Goal: Task Accomplishment & Management: Complete application form

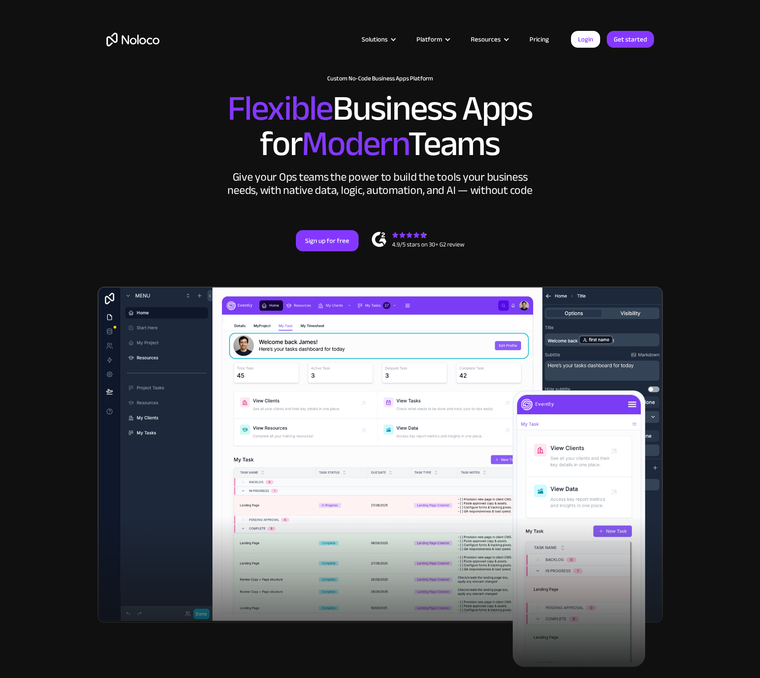
click at [536, 38] on link "Pricing" at bounding box center [540, 39] width 42 height 11
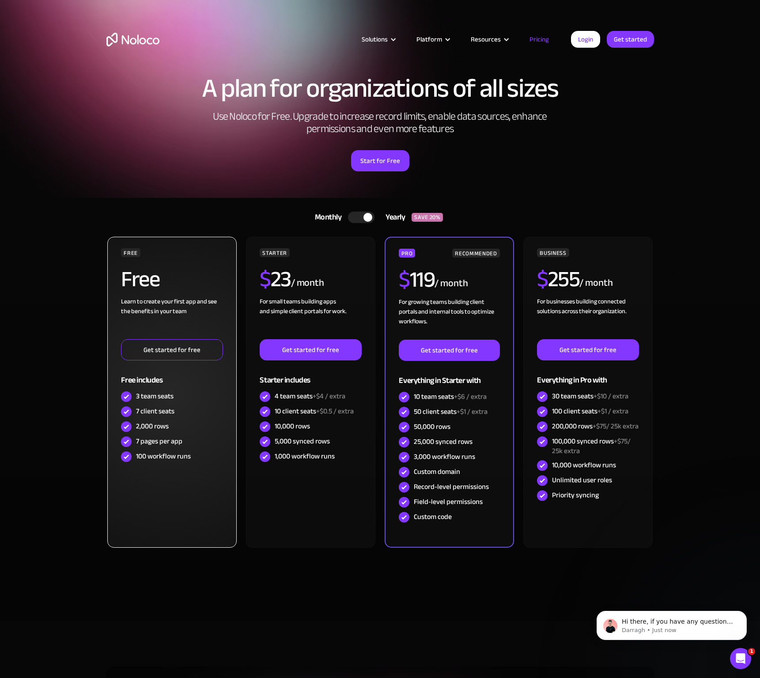
click at [153, 347] on link "Get started for free" at bounding box center [172, 349] width 102 height 21
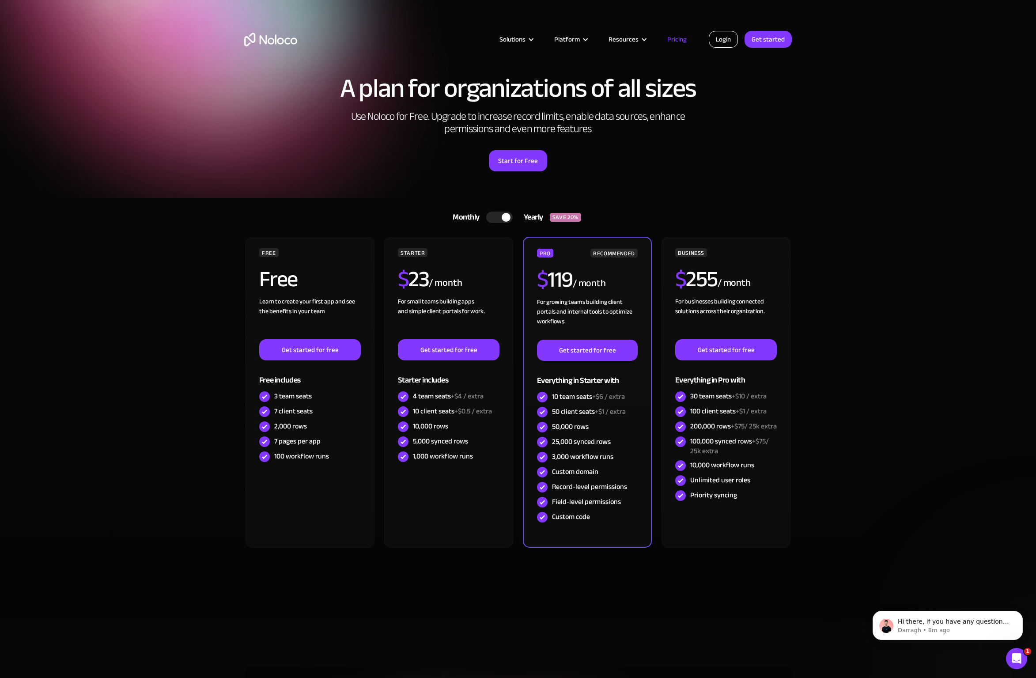
click at [732, 39] on link "Login" at bounding box center [723, 39] width 29 height 17
click at [727, 39] on link "Login" at bounding box center [723, 39] width 29 height 17
click at [727, 40] on link "Login" at bounding box center [723, 39] width 29 height 17
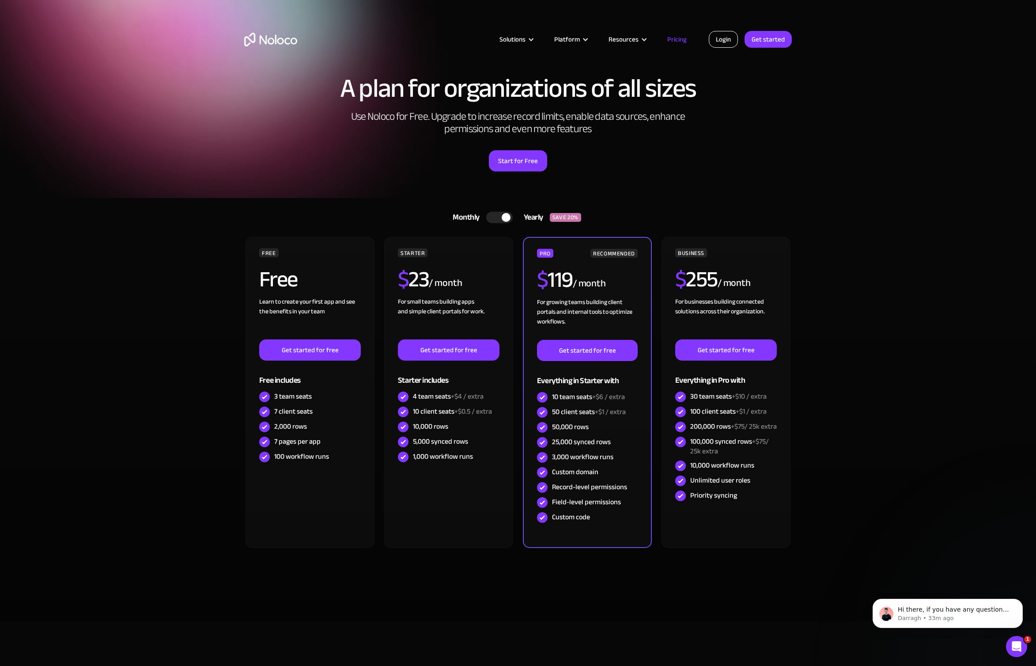
click at [722, 41] on link "Login" at bounding box center [723, 39] width 29 height 17
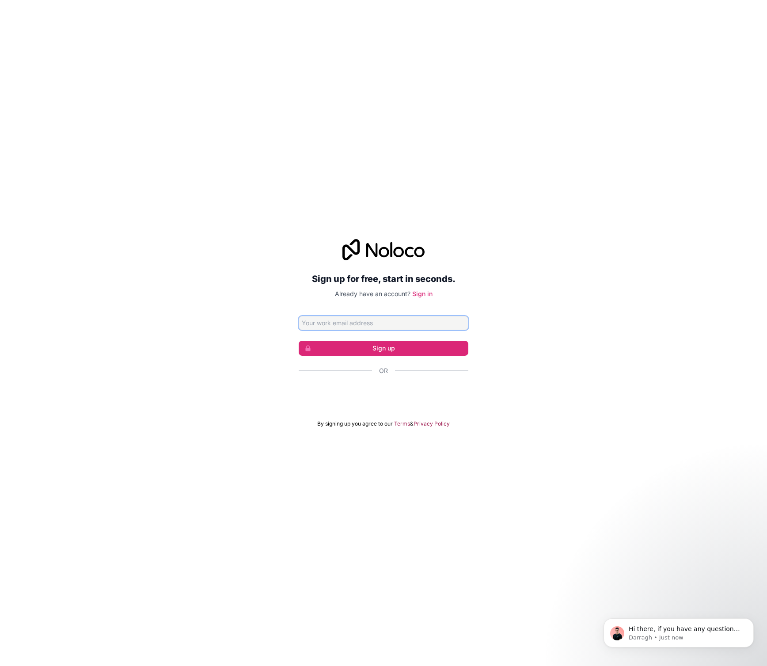
type input "priavadan@asvina.co.uk"
click at [392, 347] on button "Sign up" at bounding box center [384, 348] width 170 height 15
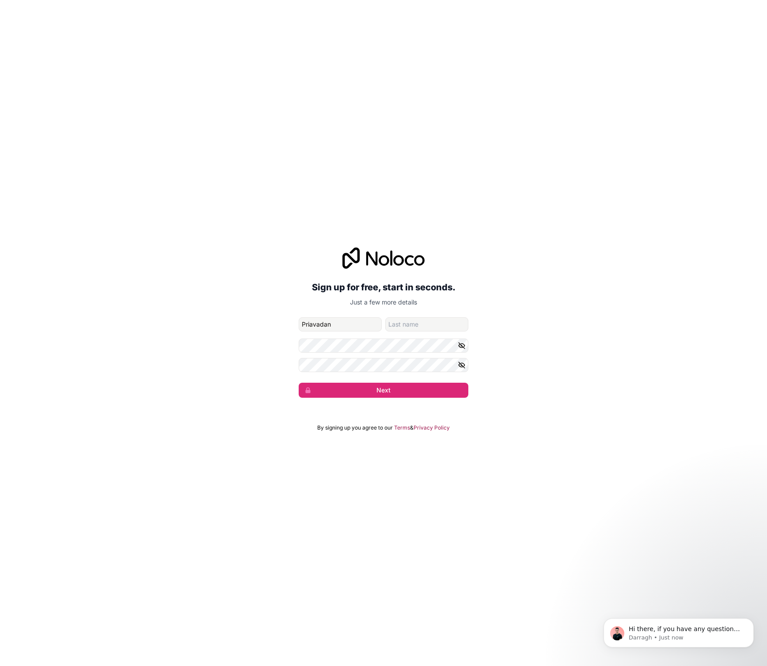
type input "Priavadan"
type input "Varsani"
click at [205, 365] on div "Sign up for free, start in seconds. Just a few more details priavadan@asvina.co…" at bounding box center [383, 322] width 767 height 175
click at [360, 392] on button "Next" at bounding box center [384, 390] width 170 height 15
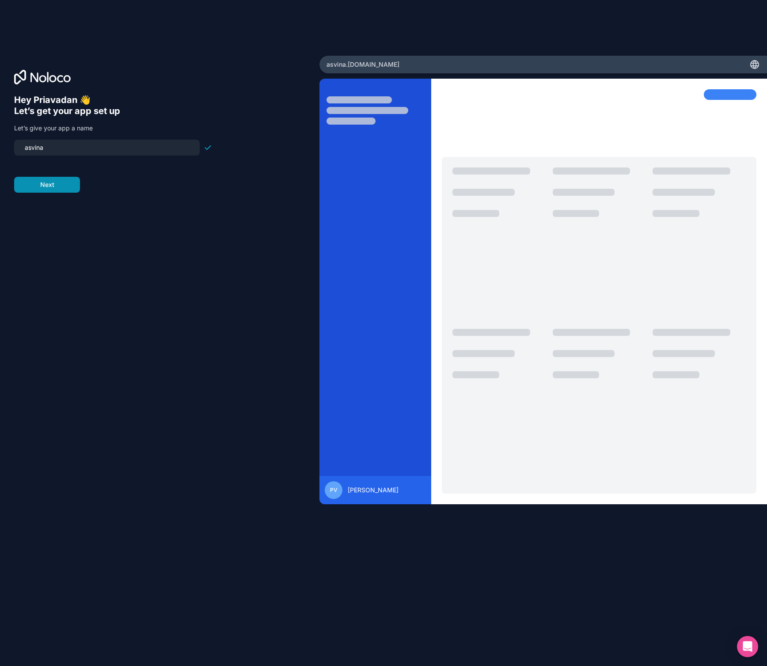
click at [60, 186] on button "Next" at bounding box center [47, 185] width 66 height 16
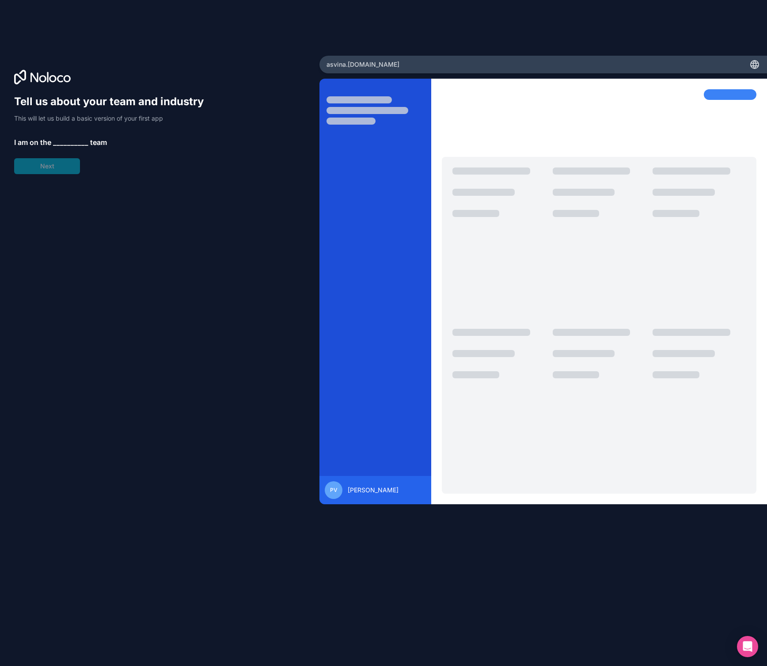
click at [65, 141] on span "__________" at bounding box center [70, 142] width 35 height 11
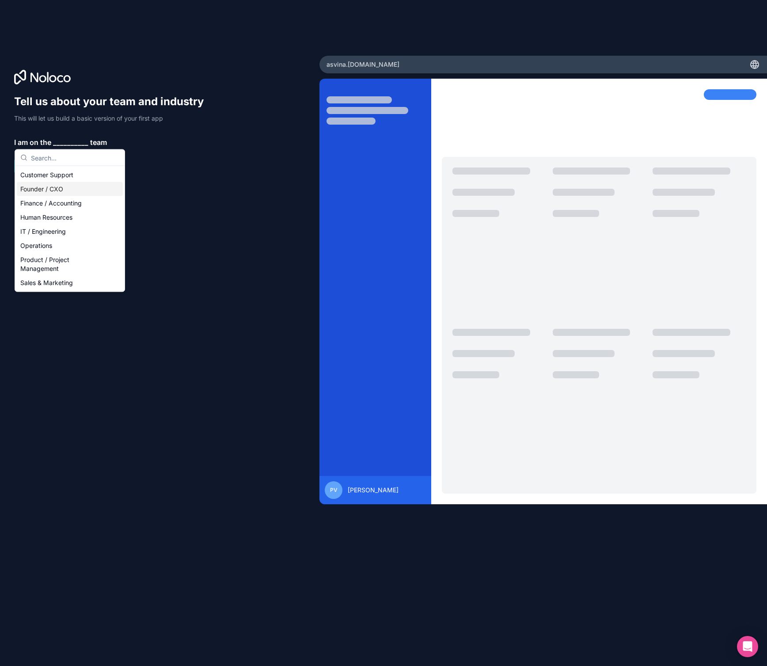
click at [57, 189] on div "Founder / CXO" at bounding box center [70, 189] width 106 height 14
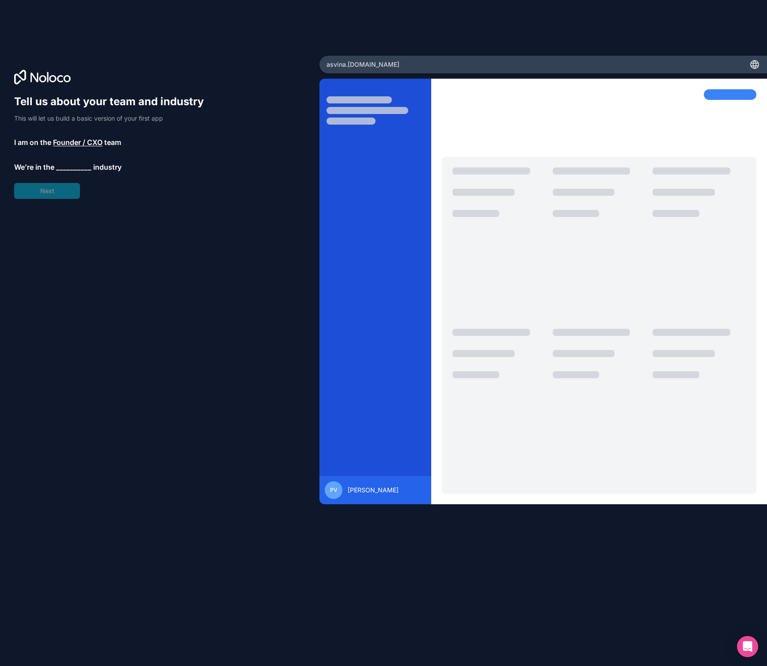
click at [73, 168] on span "__________" at bounding box center [73, 167] width 35 height 11
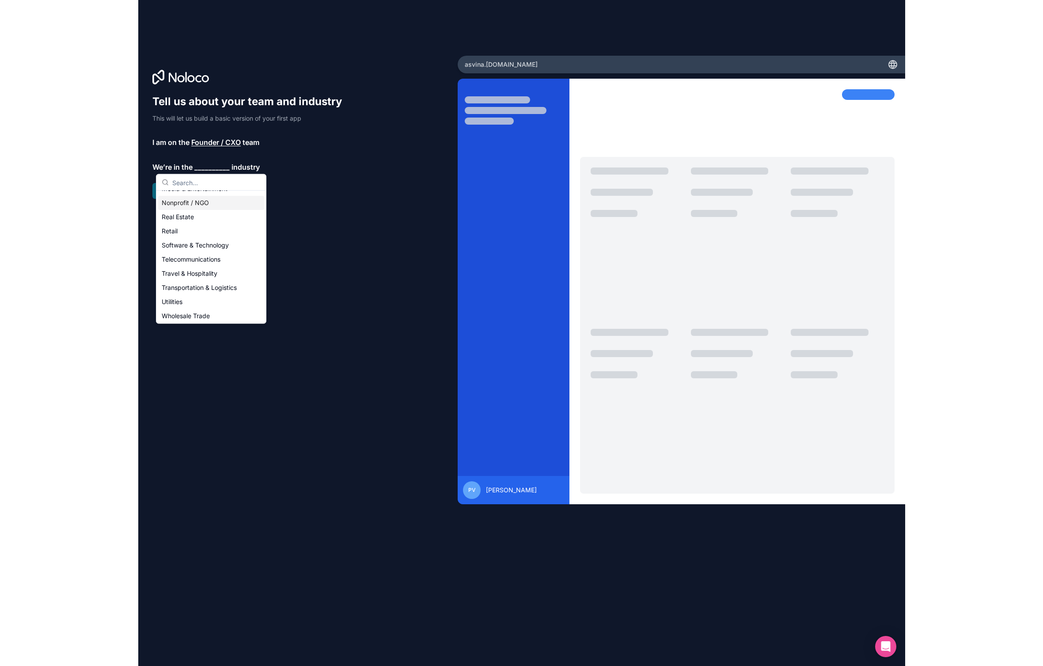
scroll to position [172, 0]
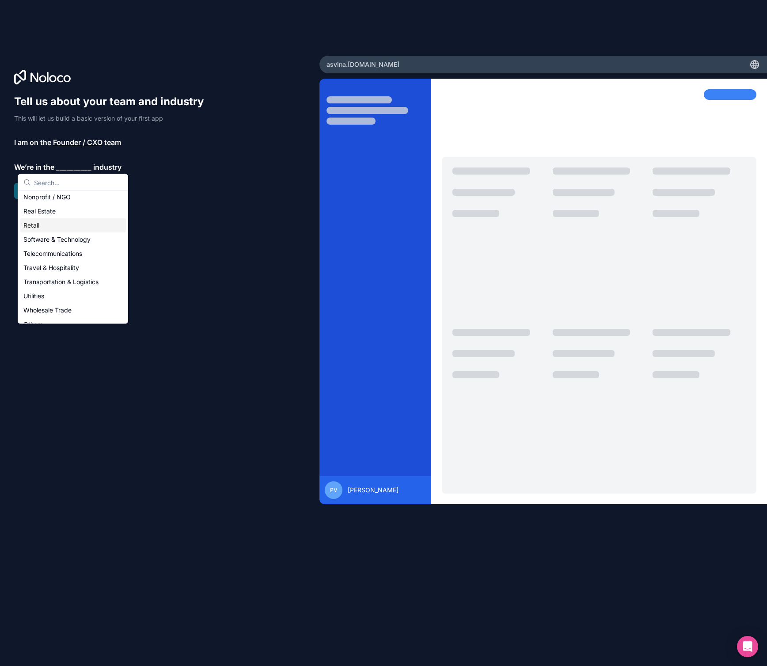
click at [71, 227] on div "Retail" at bounding box center [73, 225] width 106 height 14
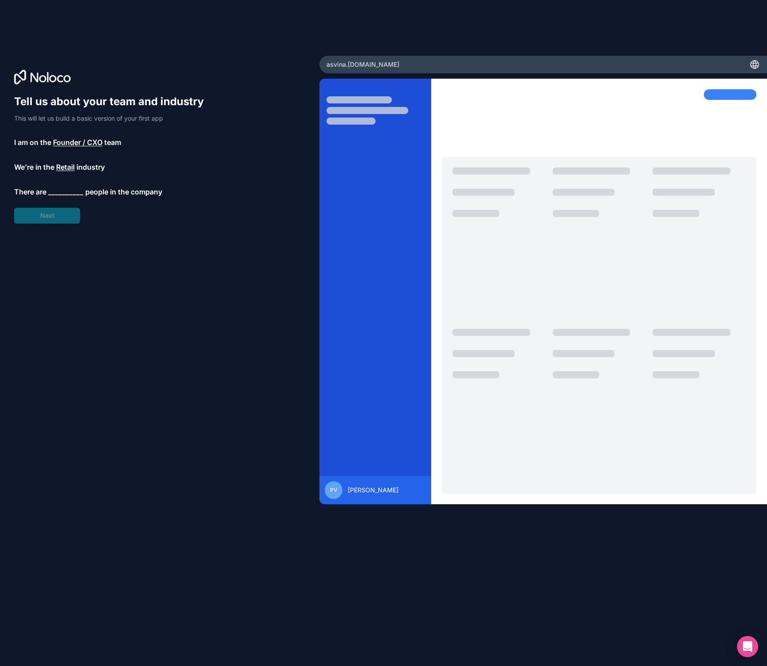
click at [69, 192] on span "__________" at bounding box center [65, 191] width 35 height 11
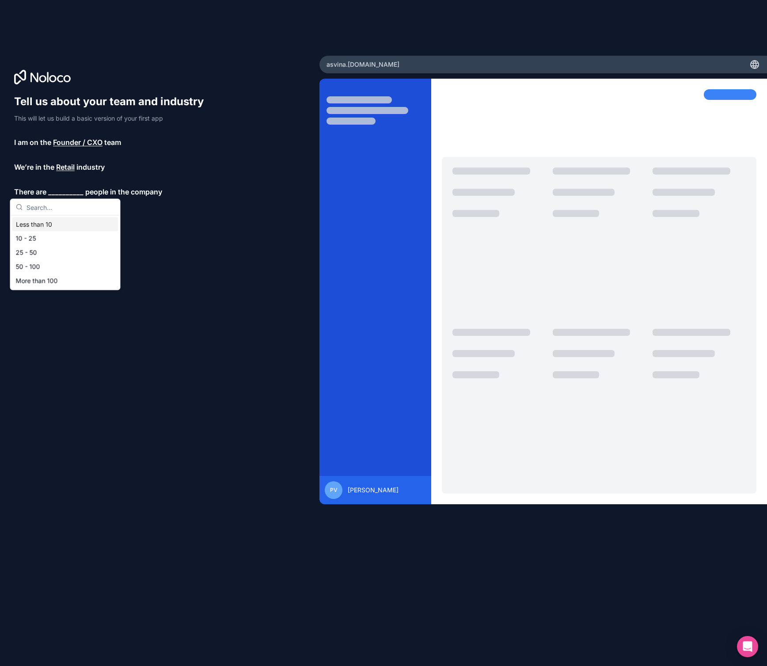
click at [49, 222] on div "Less than 10" at bounding box center [65, 224] width 106 height 14
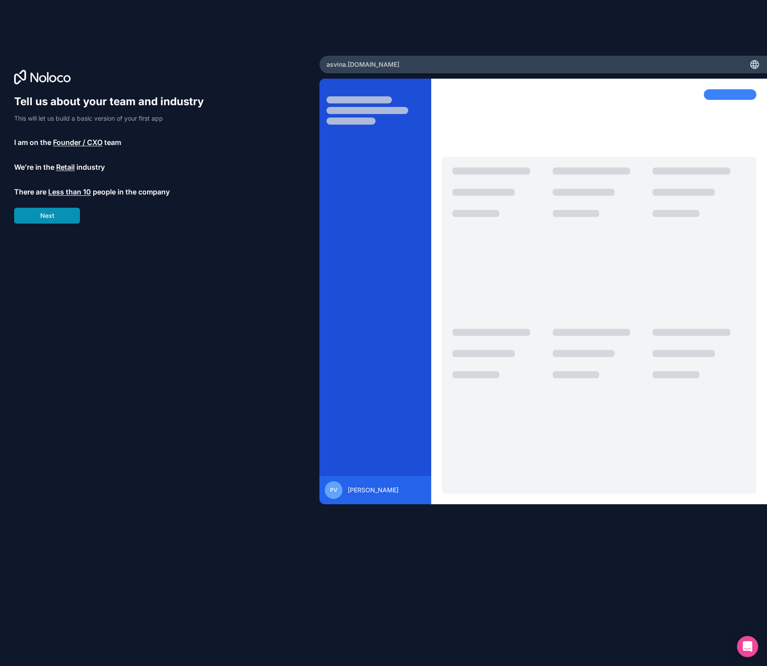
click at [65, 216] on button "Next" at bounding box center [47, 216] width 66 height 16
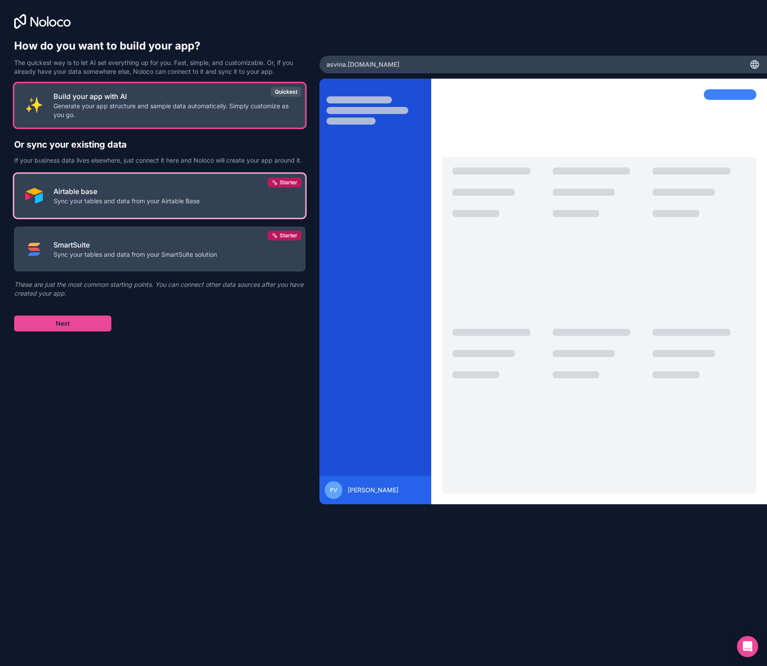
click at [93, 196] on p "Airtable base" at bounding box center [126, 191] width 146 height 11
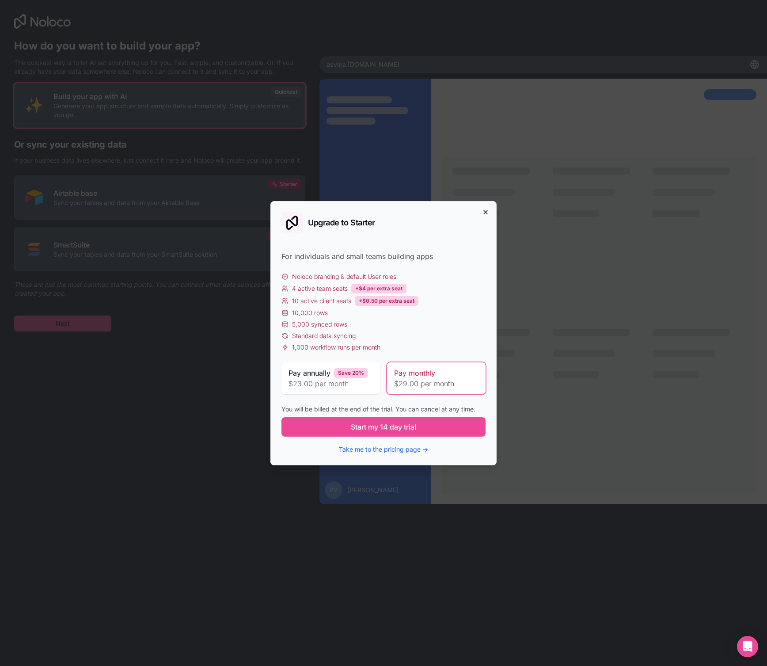
click at [483, 213] on icon "button" at bounding box center [485, 212] width 7 height 7
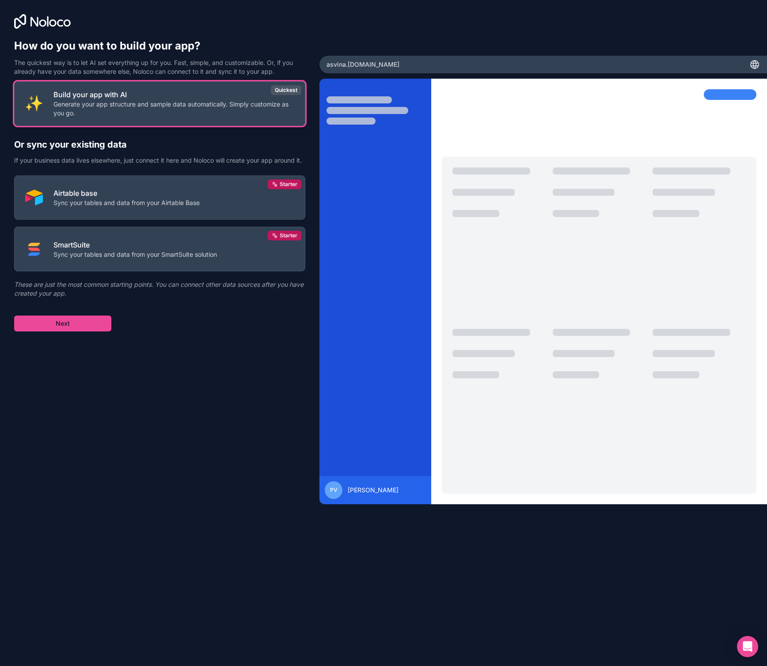
click at [167, 102] on p "Generate your app structure and sample data automatically. Simply customize as …" at bounding box center [173, 109] width 241 height 18
click at [592, 364] on div at bounding box center [599, 406] width 93 height 154
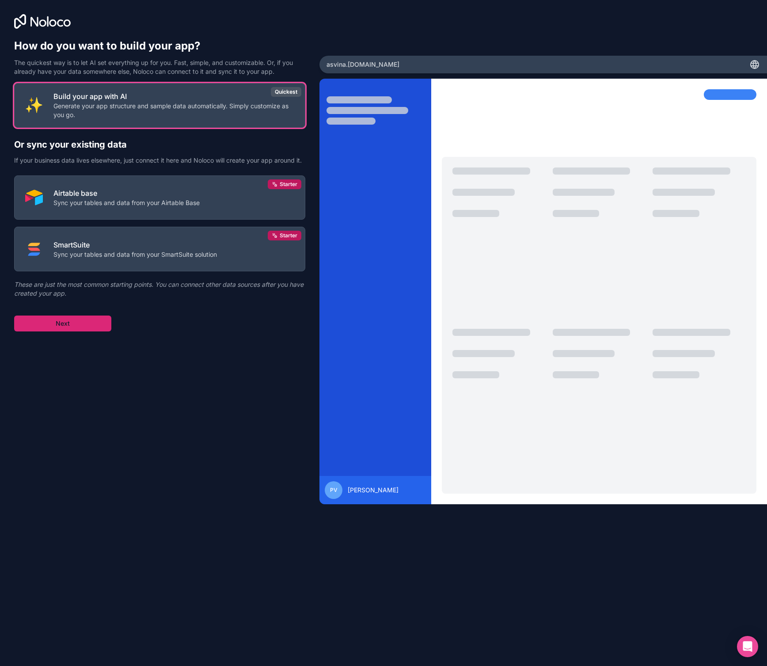
click at [88, 327] on button "Next" at bounding box center [62, 323] width 97 height 16
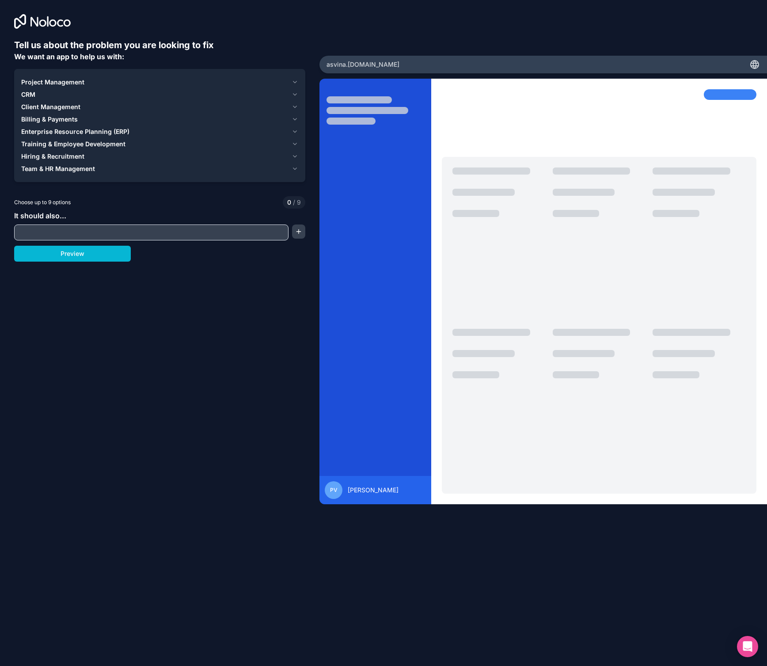
click at [66, 81] on span "Project Management" at bounding box center [52, 82] width 63 height 9
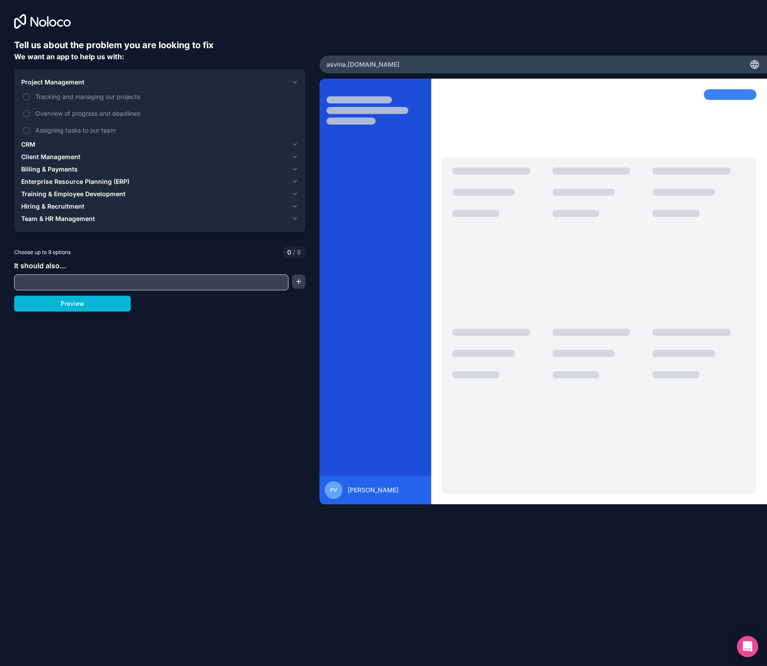
click at [66, 81] on span "Project Management" at bounding box center [52, 82] width 63 height 9
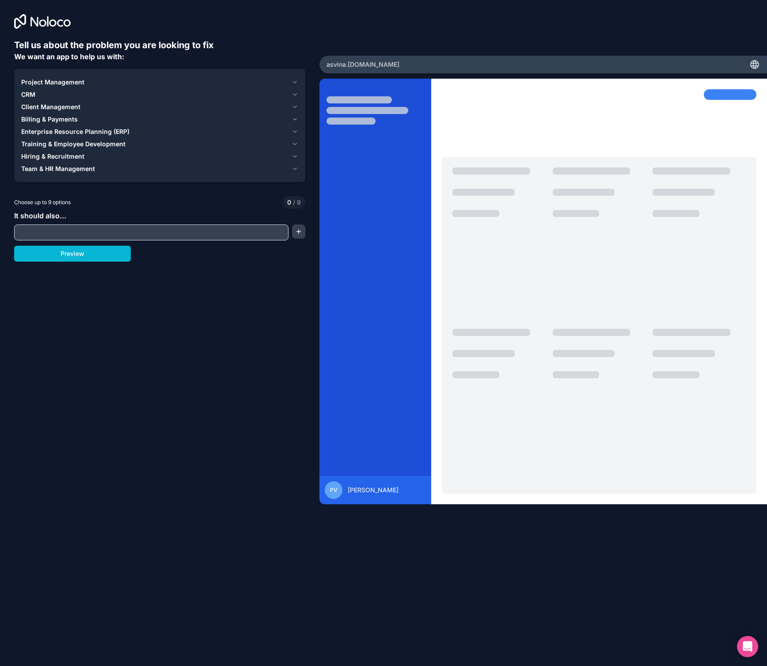
click at [27, 90] on button "CRM" at bounding box center [159, 94] width 277 height 12
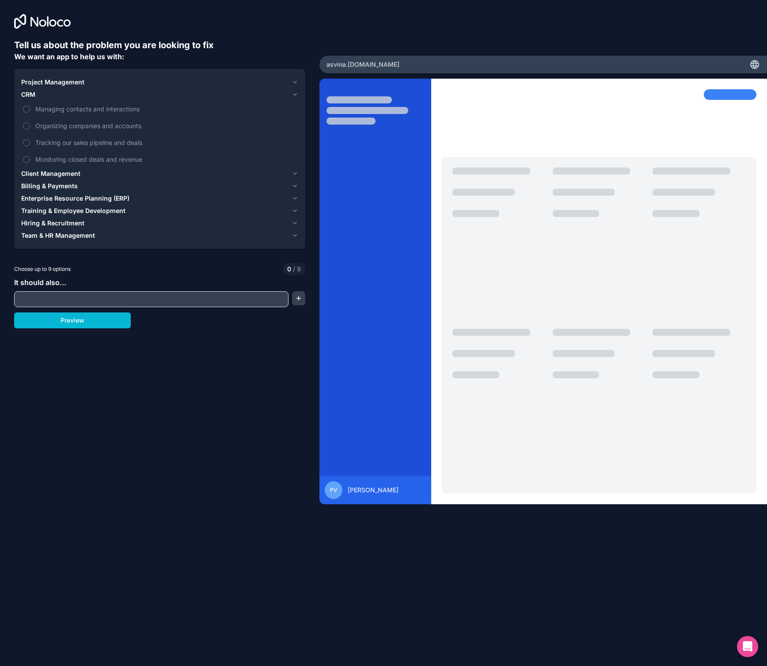
click at [27, 90] on button "CRM" at bounding box center [159, 94] width 277 height 12
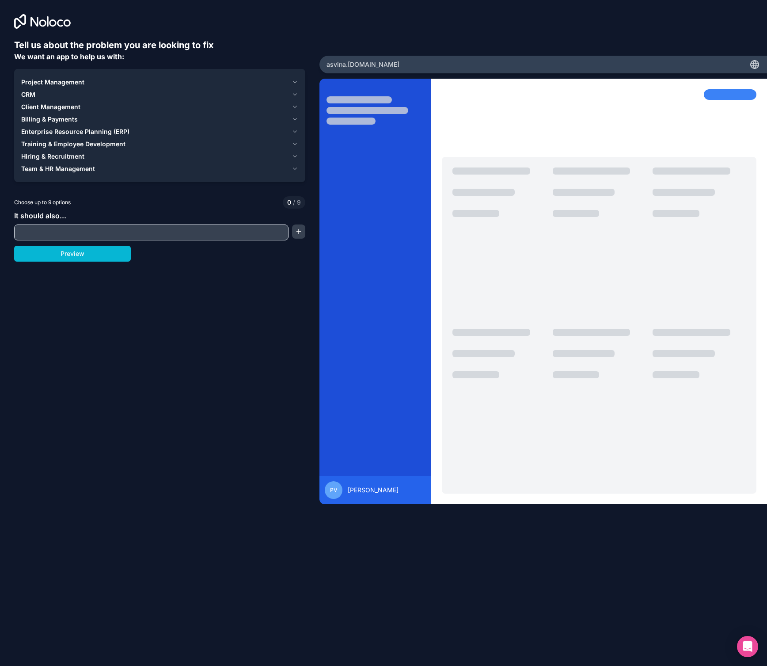
click at [32, 130] on span "Enterprise Resource Planning (ERP)" at bounding box center [75, 131] width 108 height 9
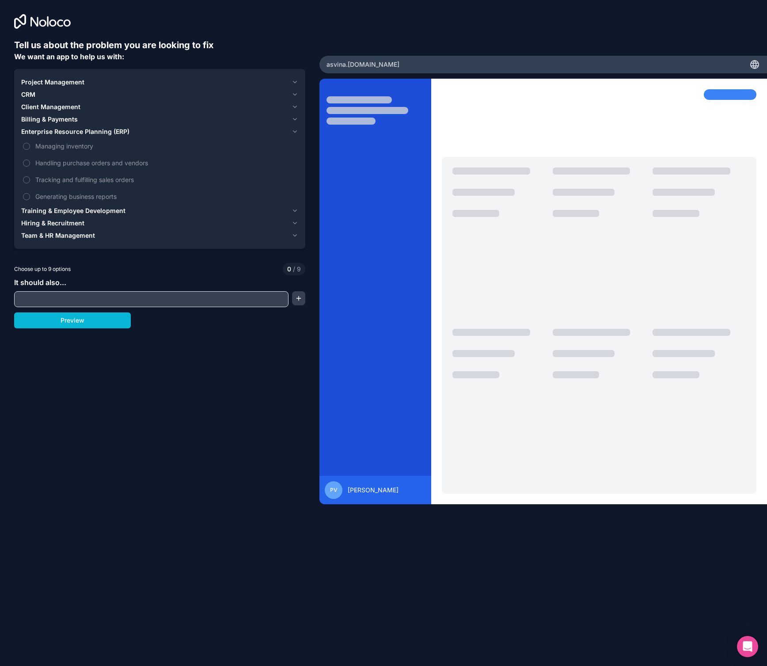
click at [32, 130] on span "Enterprise Resource Planning (ERP)" at bounding box center [75, 131] width 108 height 9
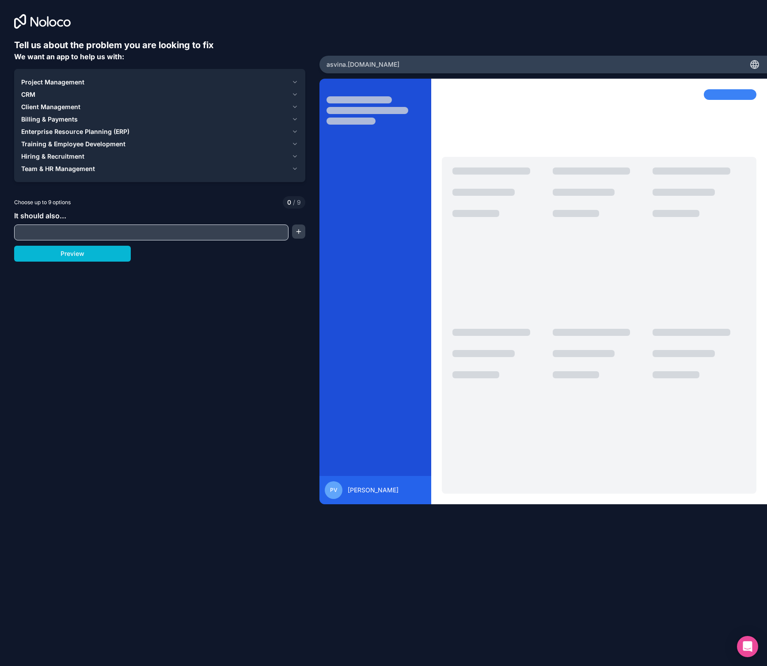
click at [32, 143] on span "Training & Employee Development" at bounding box center [73, 144] width 104 height 9
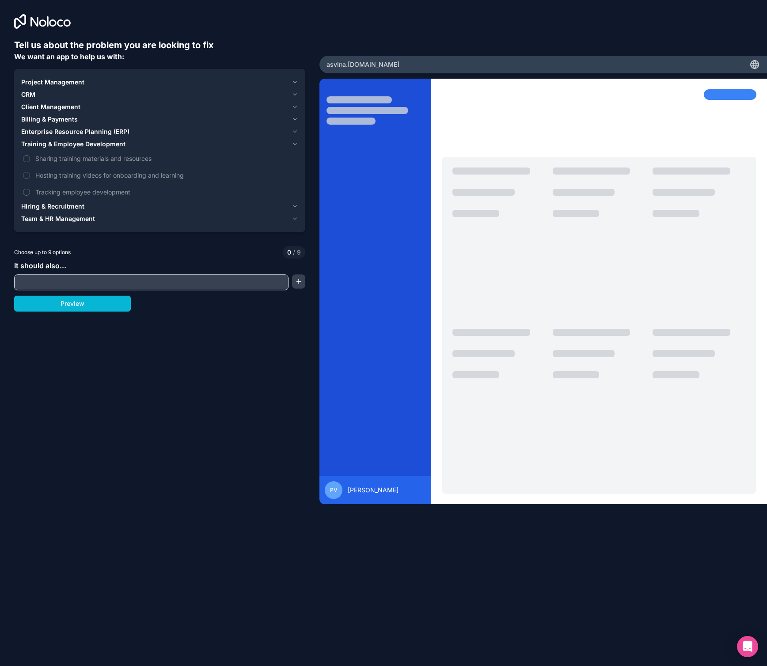
click at [32, 143] on span "Training & Employee Development" at bounding box center [73, 144] width 104 height 9
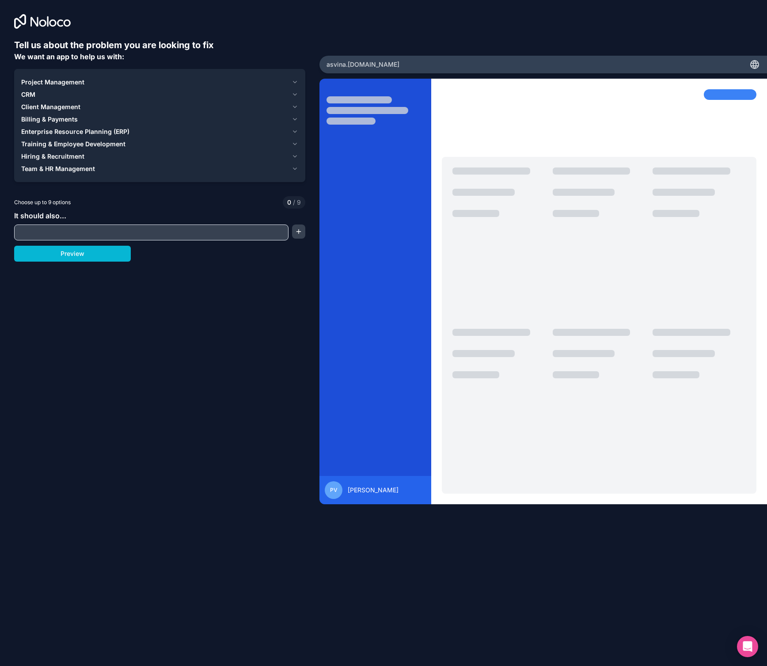
click at [32, 157] on span "Hiring & Recruitment" at bounding box center [52, 156] width 63 height 9
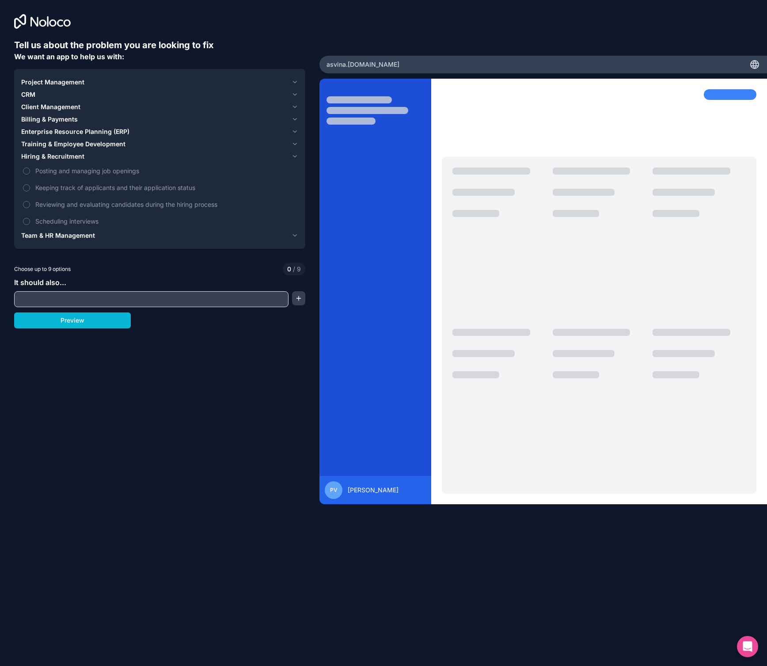
click at [32, 157] on span "Hiring & Recruitment" at bounding box center [52, 156] width 63 height 9
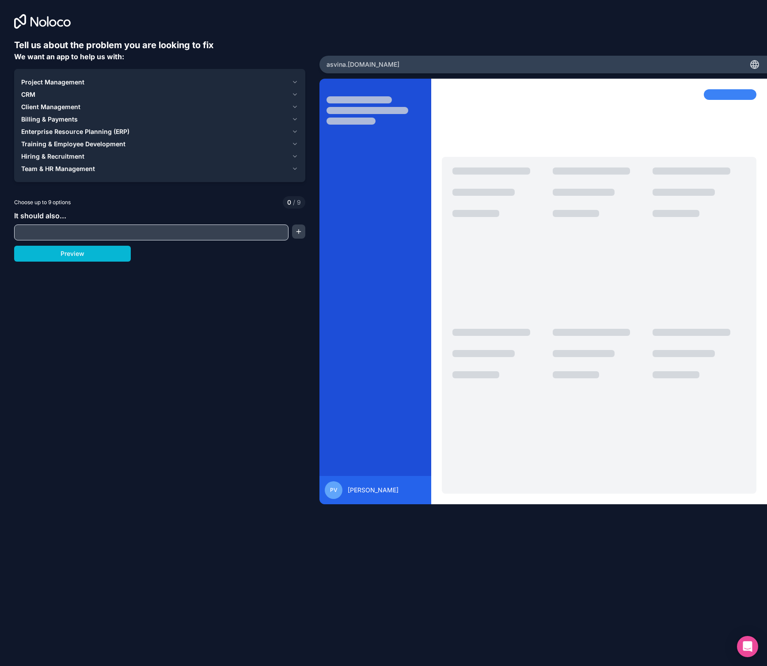
click at [34, 167] on span "Team & HR Management" at bounding box center [58, 168] width 74 height 9
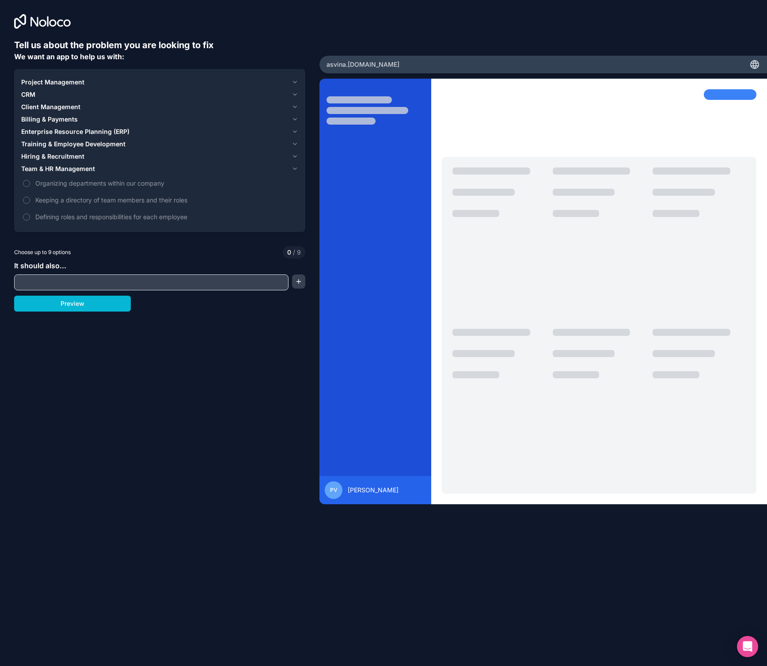
click at [34, 167] on span "Team & HR Management" at bounding box center [58, 168] width 74 height 9
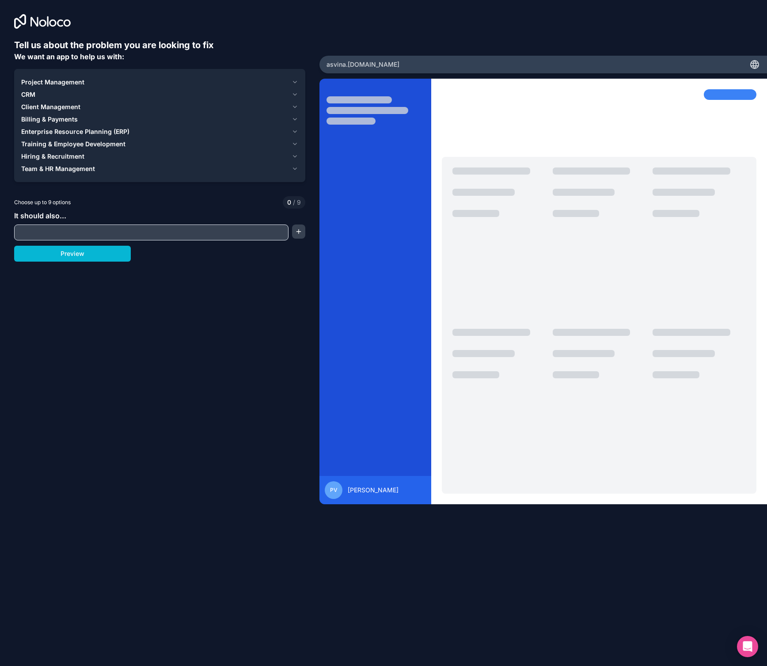
click at [40, 236] on input "text" at bounding box center [151, 232] width 270 height 12
click at [292, 85] on icon "button" at bounding box center [295, 82] width 7 height 7
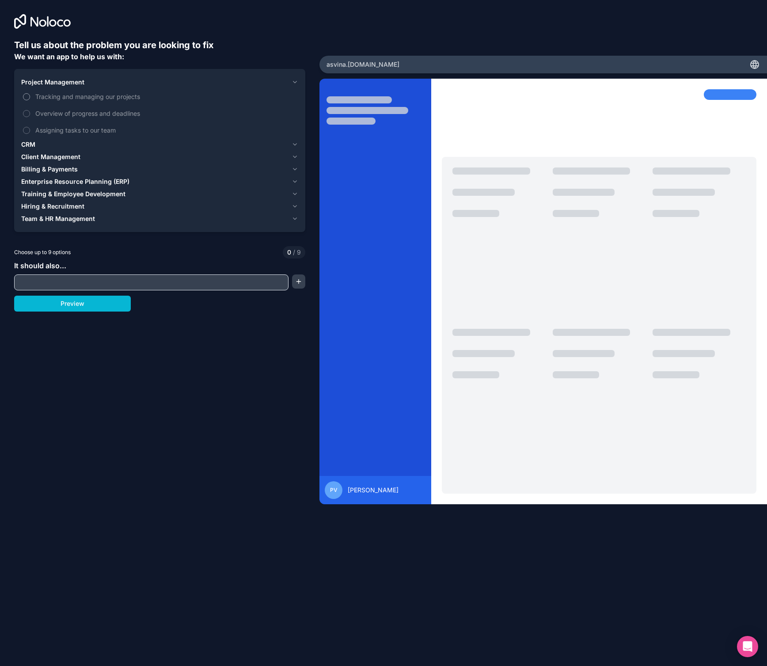
click at [27, 96] on button "Tracking and managing our projects" at bounding box center [26, 96] width 7 height 7
click at [28, 111] on button "Overview of progress and deadlines" at bounding box center [26, 113] width 7 height 7
click at [27, 129] on button "Assigning tasks to our team" at bounding box center [26, 130] width 7 height 7
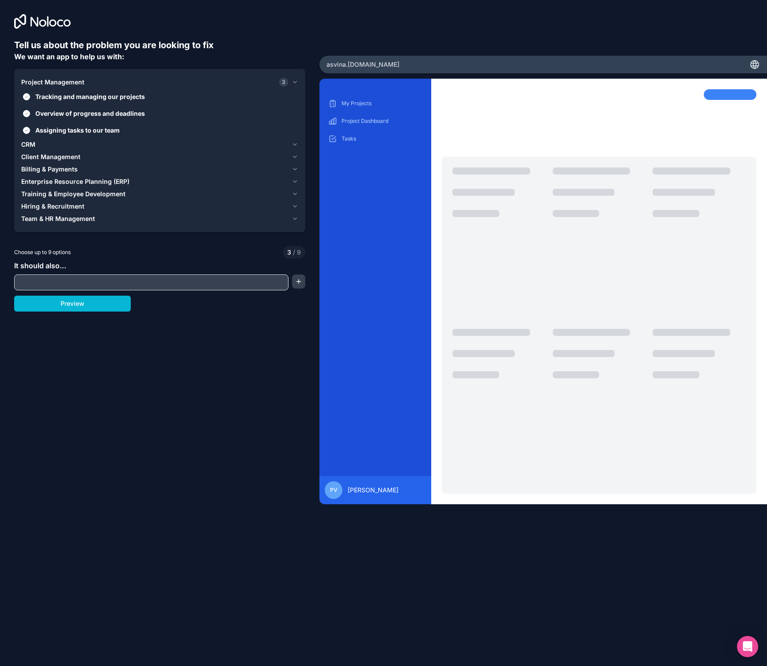
click at [65, 157] on span "Client Management" at bounding box center [50, 156] width 59 height 9
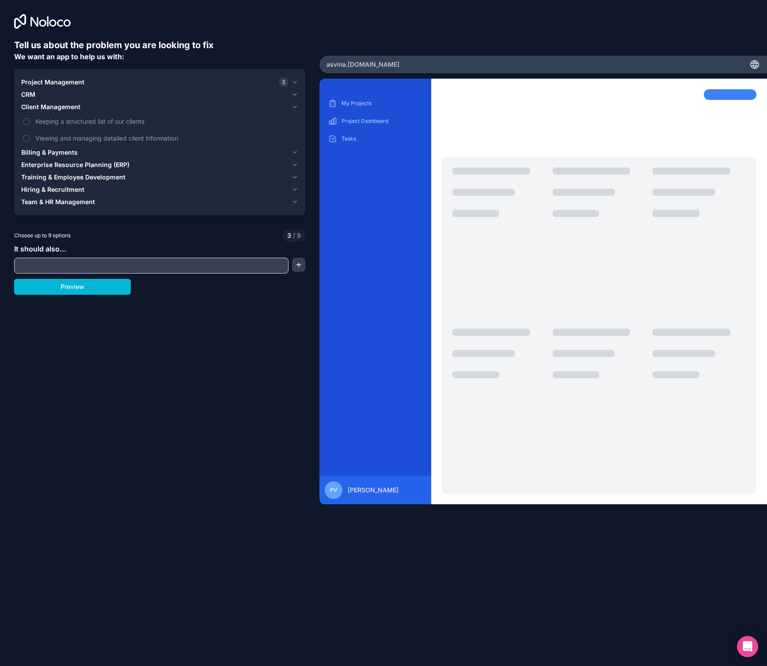
click at [65, 151] on span "Billing & Payments" at bounding box center [49, 152] width 57 height 9
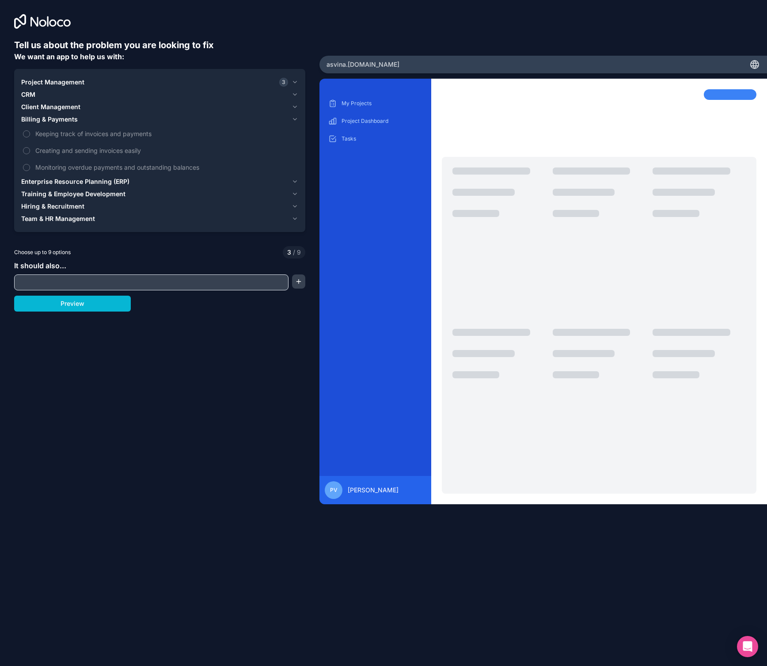
click at [63, 180] on span "Enterprise Resource Planning (ERP)" at bounding box center [75, 181] width 108 height 9
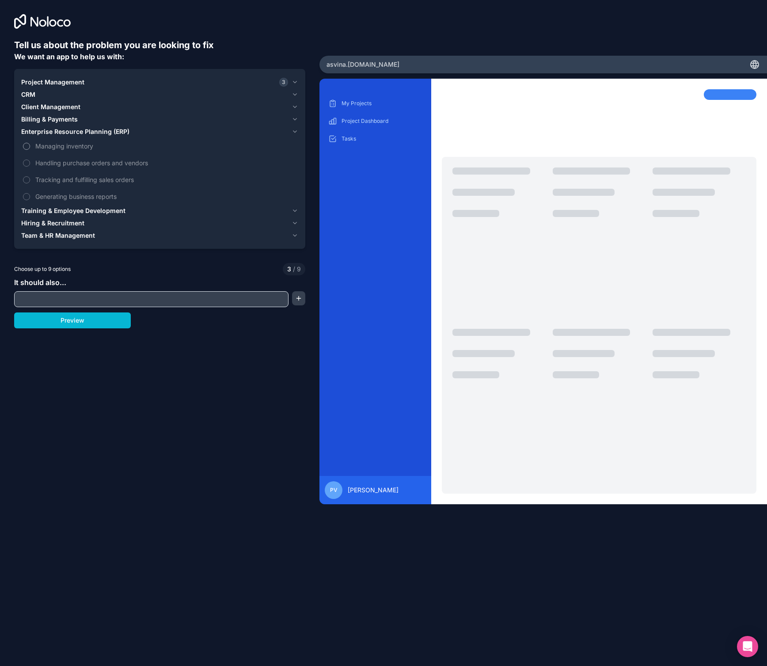
click at [28, 145] on button "Managing inventory" at bounding box center [26, 146] width 7 height 7
click at [83, 302] on input "text" at bounding box center [151, 299] width 270 height 12
click at [94, 323] on button "Preview" at bounding box center [72, 320] width 117 height 16
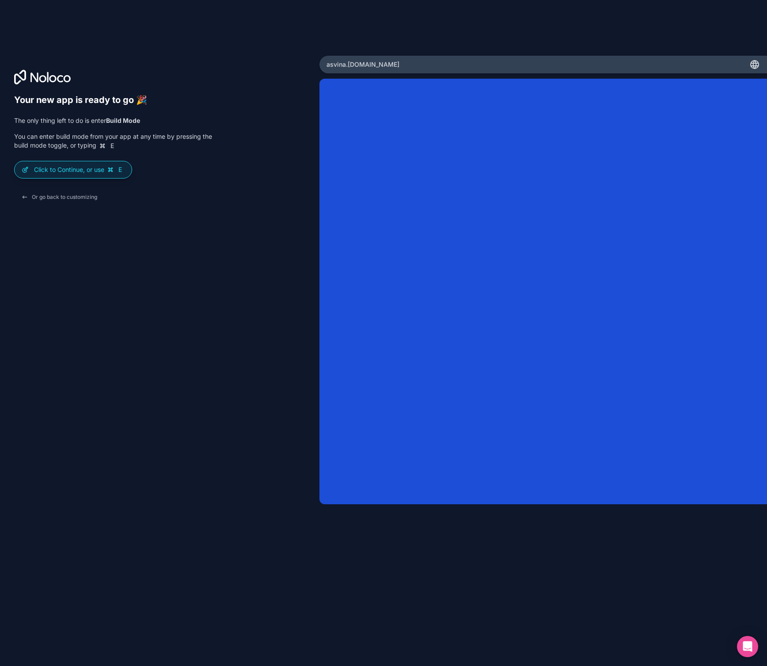
click at [278, 462] on div "Your new app is ready to go 🎉 The only thing left to do is enter Build Mode You…" at bounding box center [159, 346] width 291 height 502
